Goal: Transaction & Acquisition: Purchase product/service

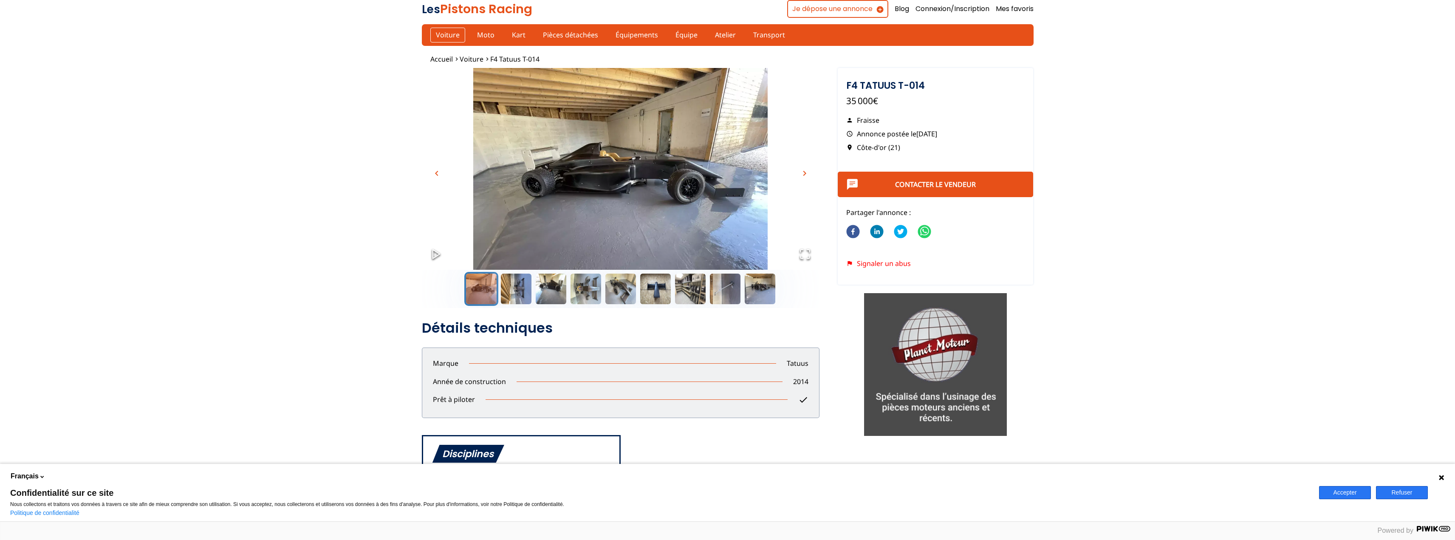
click at [445, 33] on link "Voiture" at bounding box center [447, 35] width 35 height 14
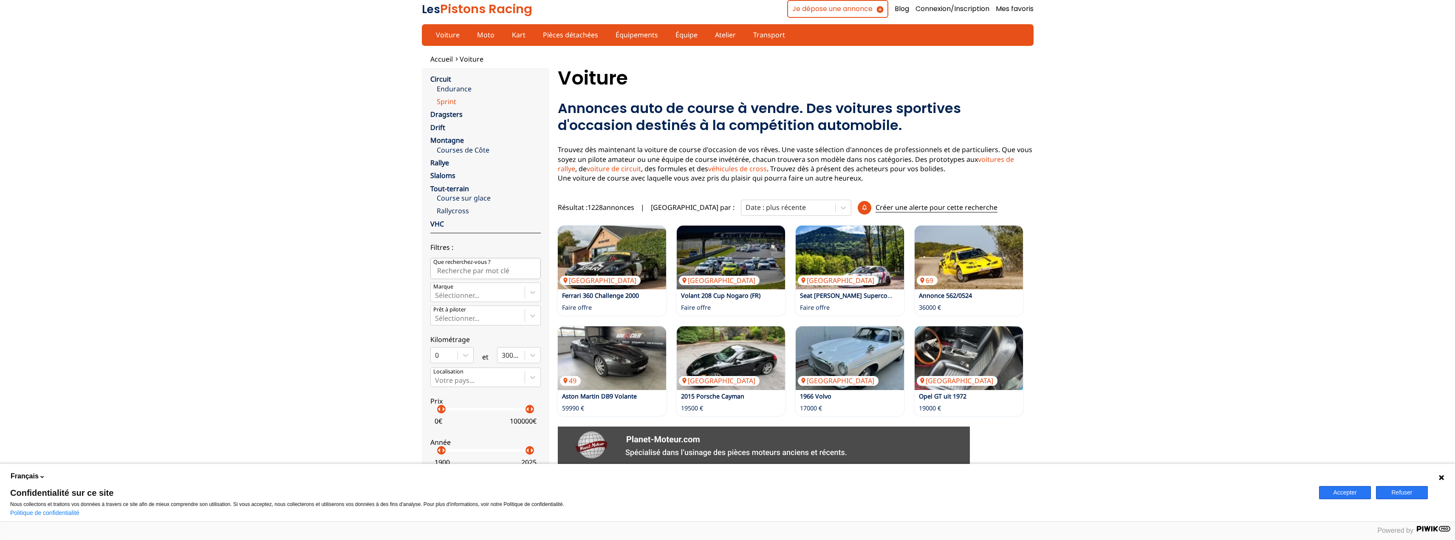
click at [437, 101] on link "Sprint" at bounding box center [489, 101] width 104 height 9
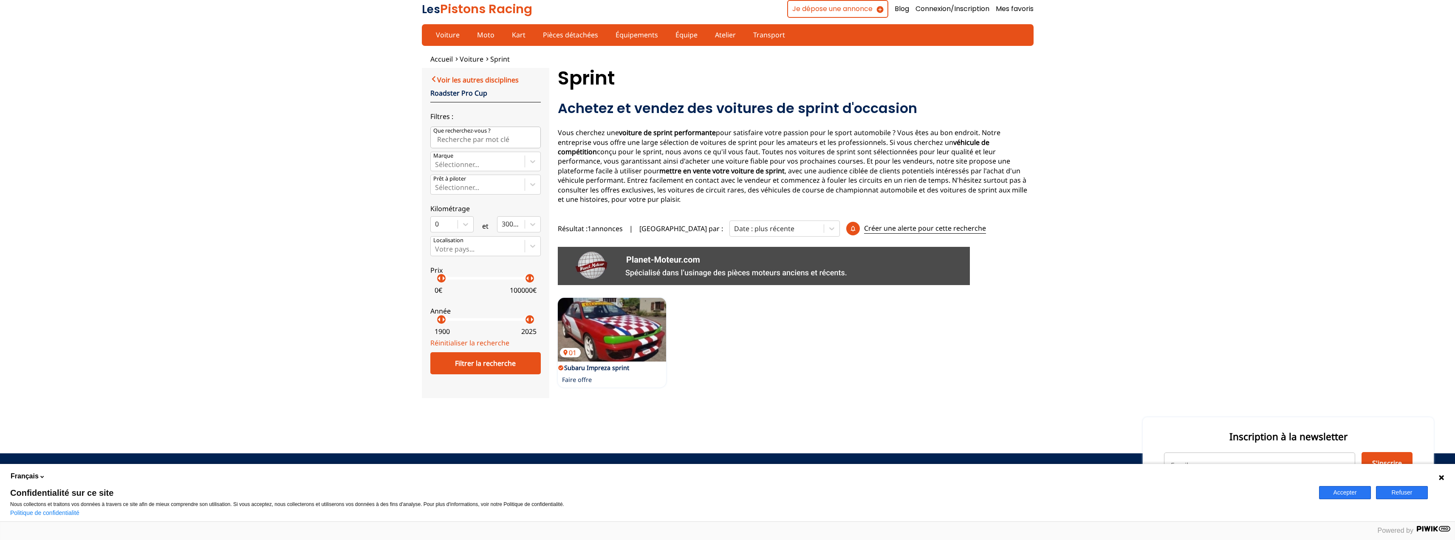
click at [455, 78] on link "Voir les autres disciplines" at bounding box center [474, 79] width 88 height 10
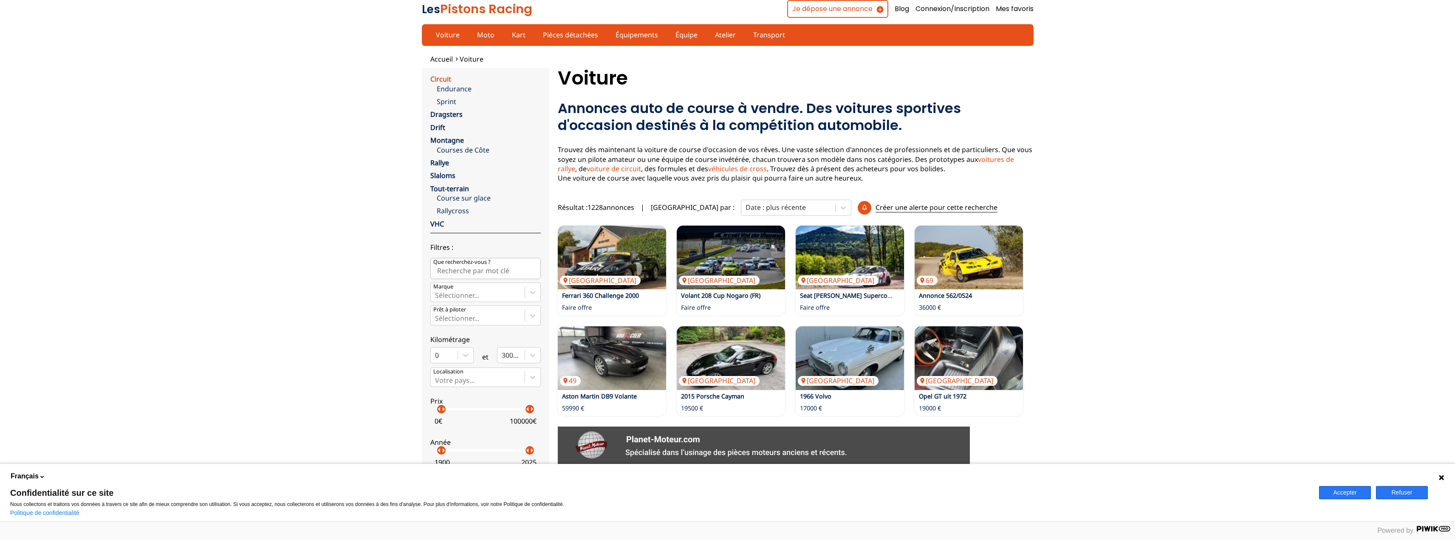
click at [447, 77] on link "Circuit" at bounding box center [440, 78] width 21 height 9
